Goal: Task Accomplishment & Management: Use online tool/utility

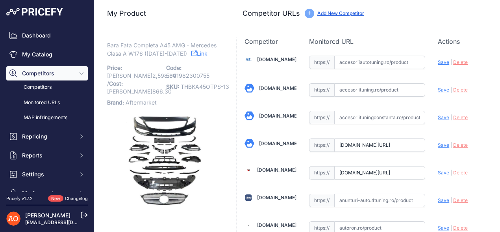
scroll to position [6, 0]
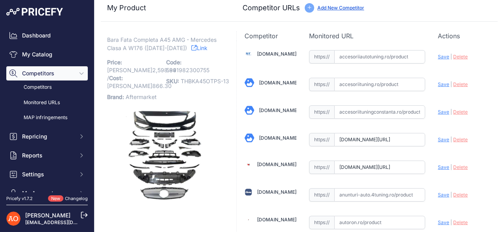
click at [359, 56] on input "text" at bounding box center [379, 56] width 91 height 13
paste input "[URL][DOMAIN_NAME]"
click at [438, 55] on span "Save" at bounding box center [443, 57] width 11 height 6
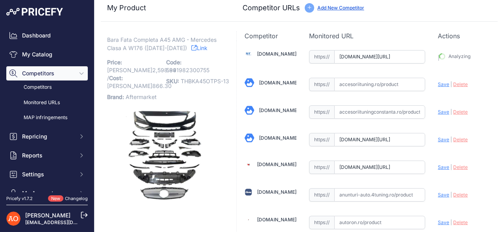
type input "[URL][DOMAIN_NAME]"
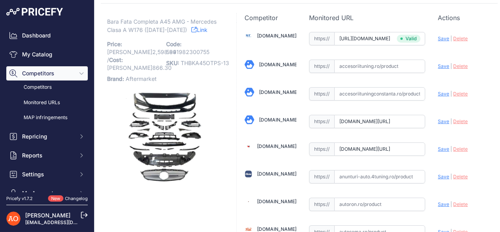
scroll to position [6, 0]
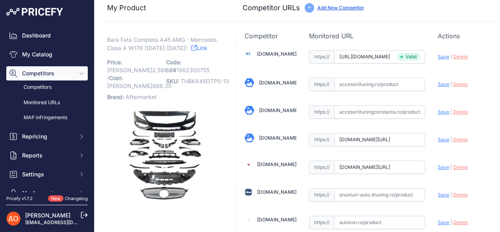
click at [281, 108] on link "[DOMAIN_NAME]" at bounding box center [278, 110] width 39 height 6
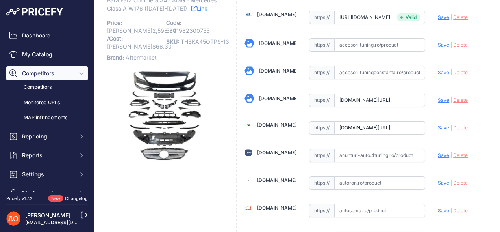
click at [438, 98] on span "Save" at bounding box center [443, 100] width 11 height 6
type input "[URL][DOMAIN_NAME]"
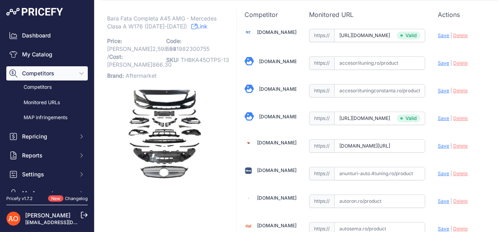
scroll to position [63, 0]
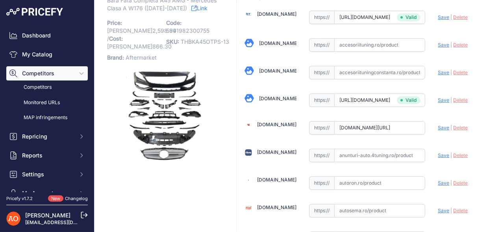
click at [438, 126] on span "Save" at bounding box center [443, 127] width 11 height 6
type input "[URL][DOMAIN_NAME]"
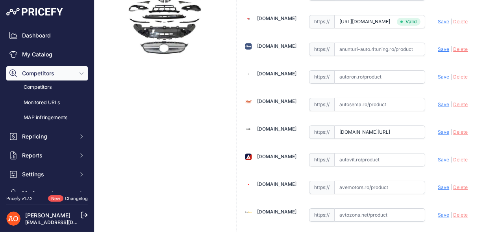
scroll to position [181, 0]
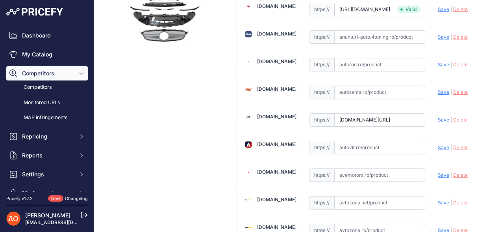
click at [441, 117] on span "Save" at bounding box center [443, 120] width 11 height 6
type input "[URL][DOMAIN_NAME]"
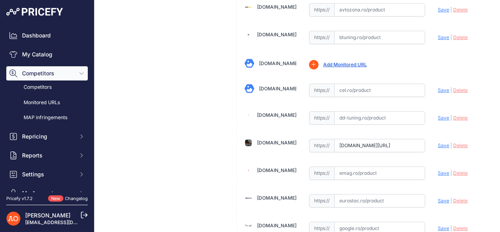
scroll to position [394, 0]
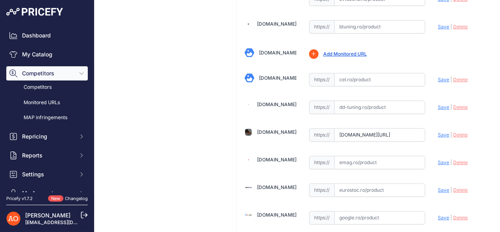
click at [438, 132] on span "Save" at bounding box center [443, 135] width 11 height 6
type input "[URL][DOMAIN_NAME]"
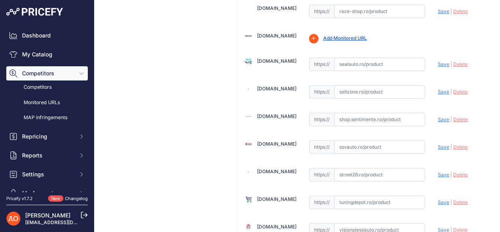
scroll to position [884, 0]
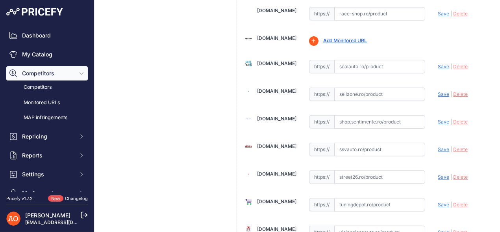
click at [275, 60] on link "[DOMAIN_NAME]" at bounding box center [276, 63] width 39 height 6
